Goal: Task Accomplishment & Management: Manage account settings

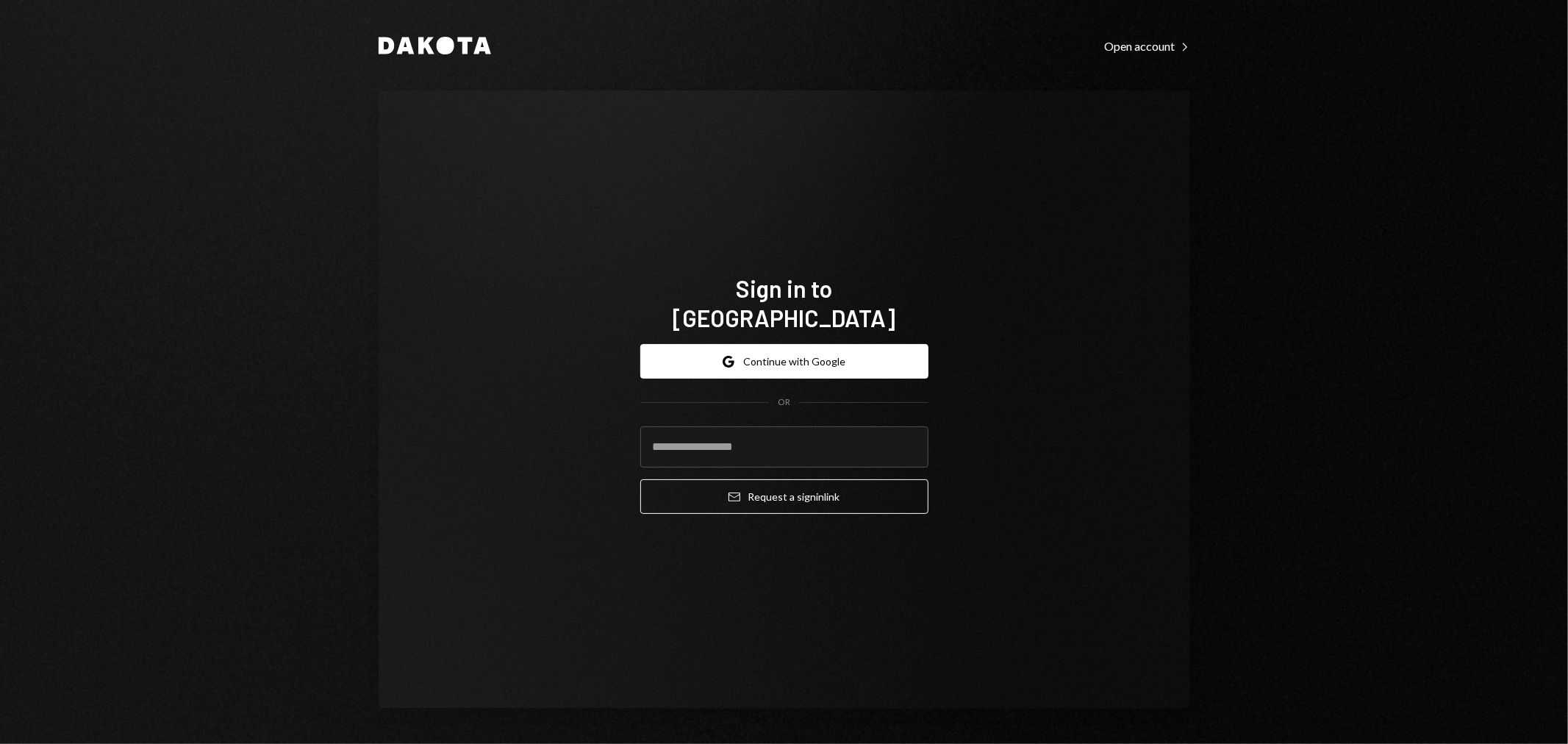
type input "**********"
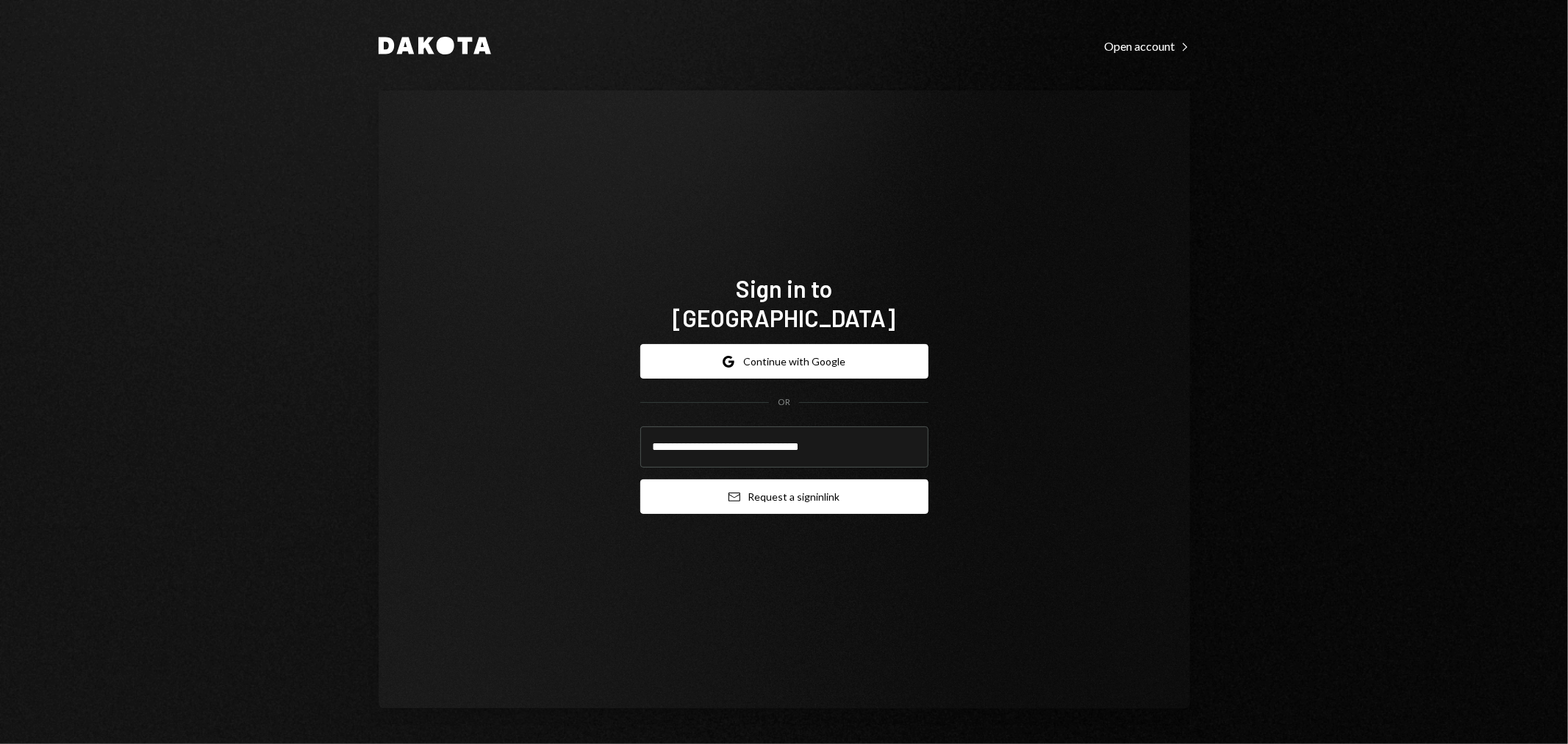
click at [729, 491] on icon "Email" at bounding box center [734, 497] width 12 height 12
